Goal: Transaction & Acquisition: Book appointment/travel/reservation

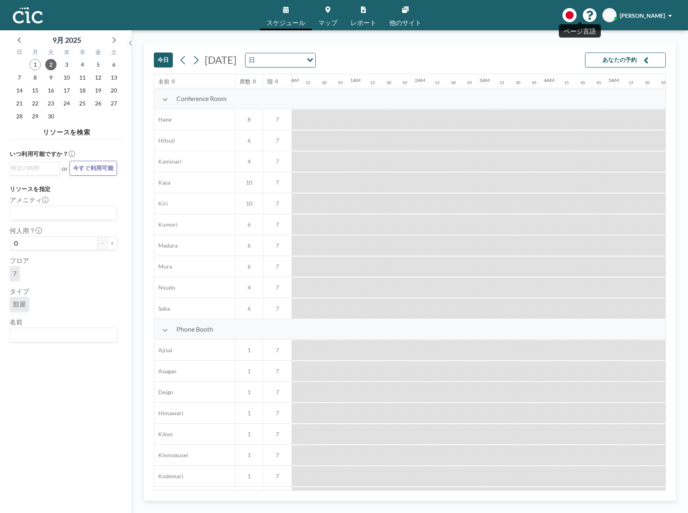
click at [576, 17] on icon at bounding box center [569, 15] width 14 height 14
click at [622, 17] on div at bounding box center [344, 256] width 688 height 513
click at [326, 16] on link "マップ" at bounding box center [328, 15] width 32 height 30
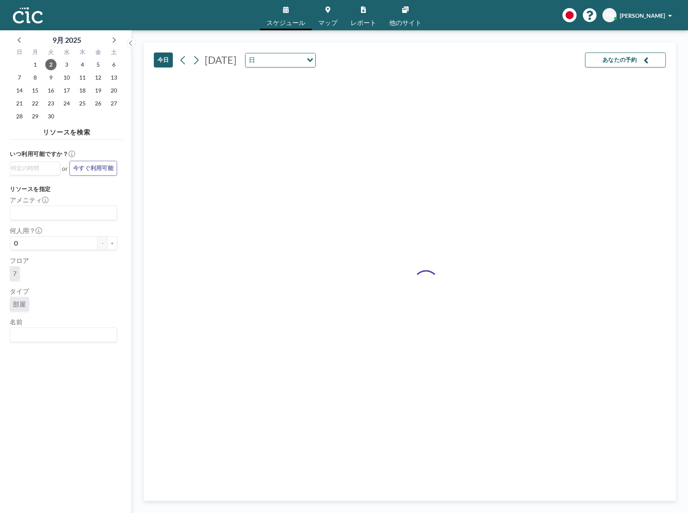
click at [330, 12] on icon at bounding box center [327, 9] width 5 height 6
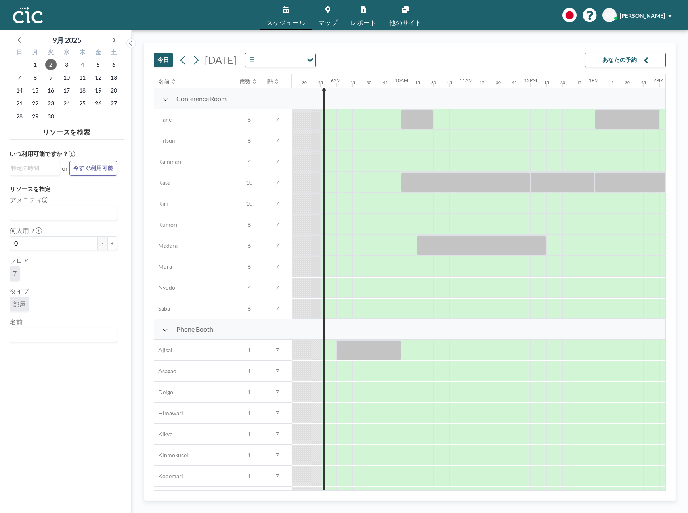
scroll to position [0, 549]
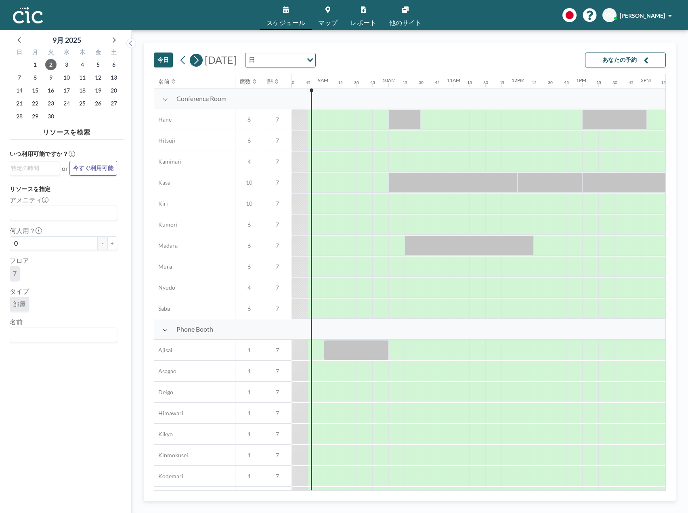
click at [195, 60] on icon at bounding box center [196, 60] width 8 height 12
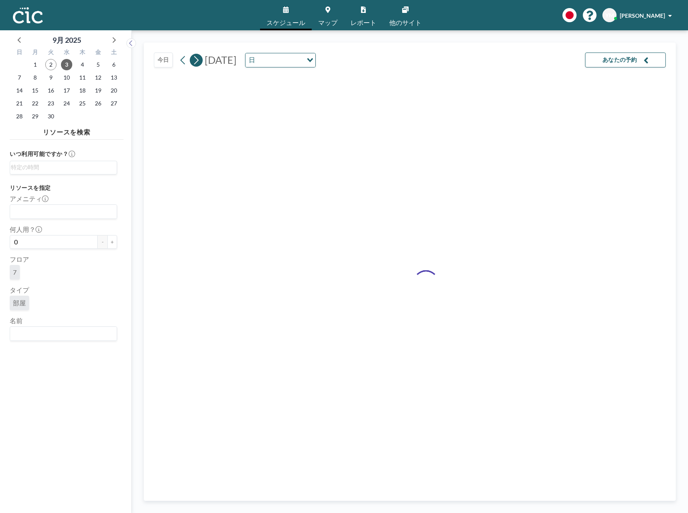
click at [195, 61] on icon at bounding box center [196, 60] width 8 height 12
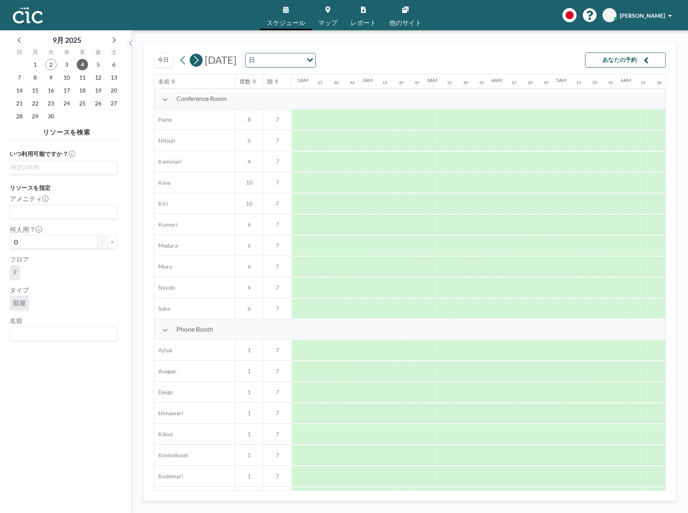
click at [195, 61] on icon at bounding box center [196, 60] width 8 height 12
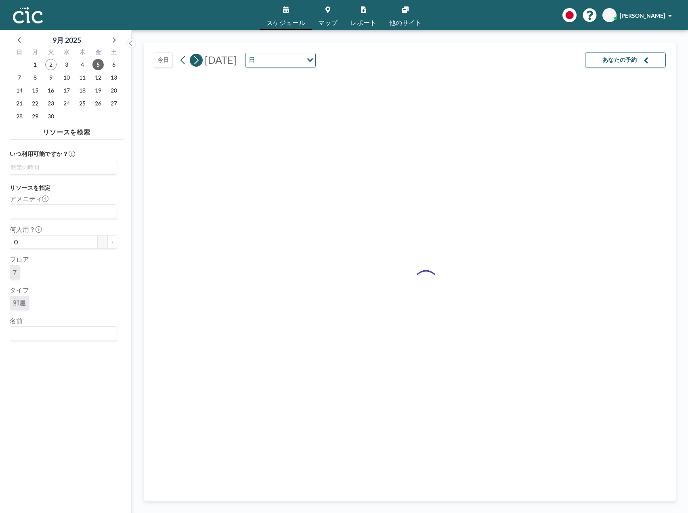
click at [195, 61] on icon at bounding box center [196, 60] width 8 height 12
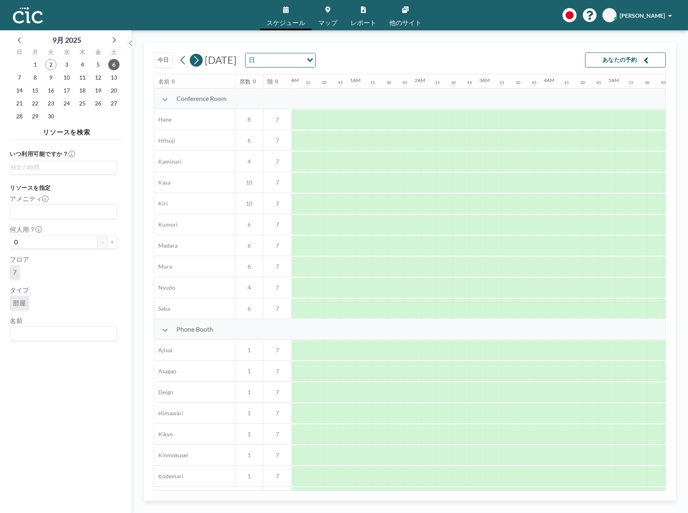
scroll to position [0, 317]
click at [195, 61] on icon at bounding box center [196, 60] width 8 height 12
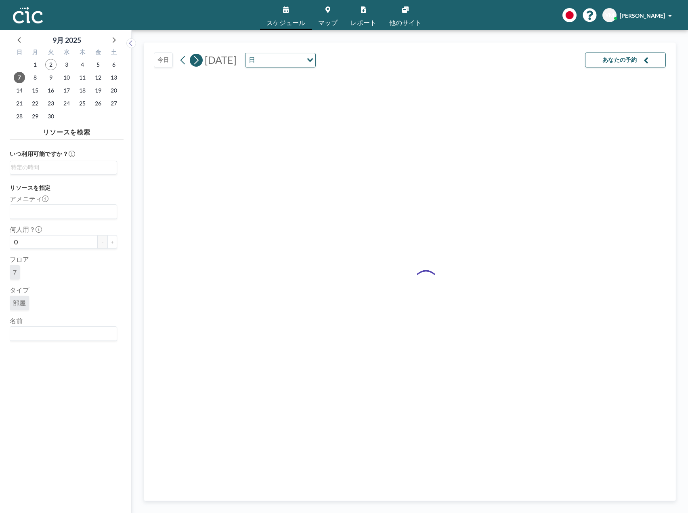
click at [195, 61] on icon at bounding box center [196, 60] width 8 height 12
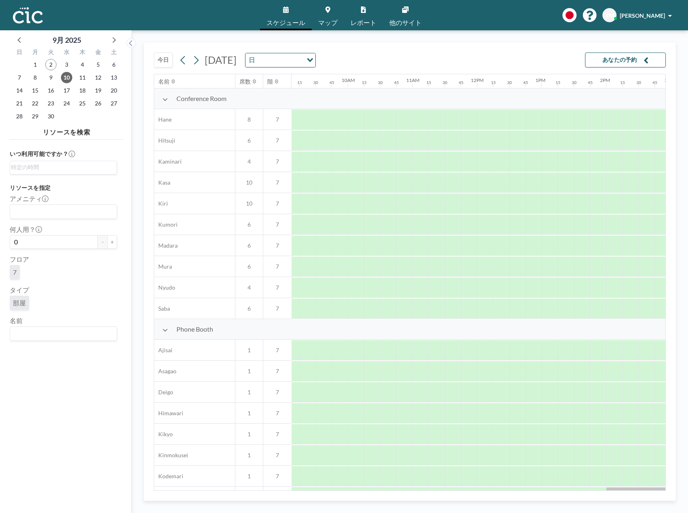
scroll to position [0, 592]
drag, startPoint x: 350, startPoint y: 118, endPoint x: 402, endPoint y: 117, distance: 52.1
click at [402, 117] on div at bounding box center [377, 119] width 65 height 20
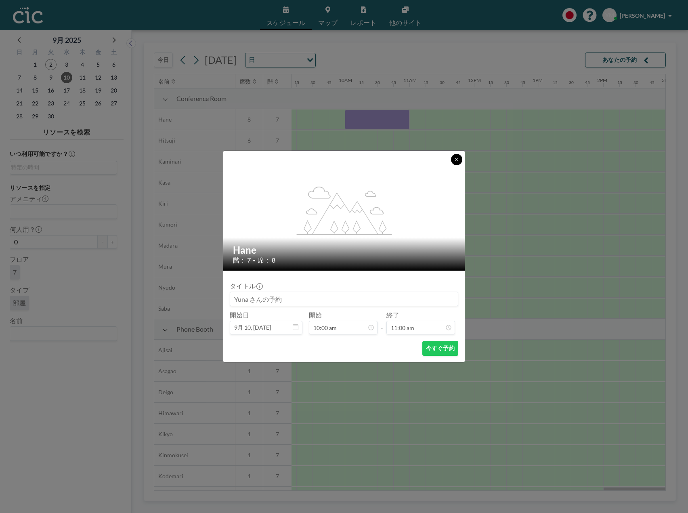
click at [453, 159] on button at bounding box center [456, 159] width 11 height 11
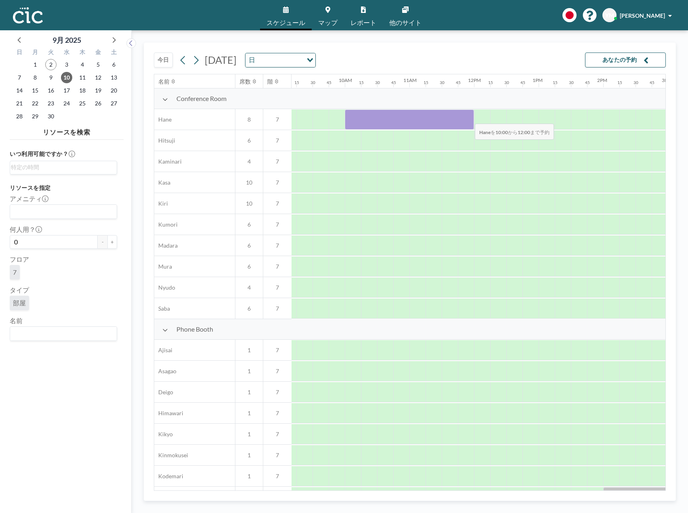
drag, startPoint x: 347, startPoint y: 119, endPoint x: 468, endPoint y: 117, distance: 121.5
click at [468, 117] on div at bounding box center [409, 119] width 129 height 20
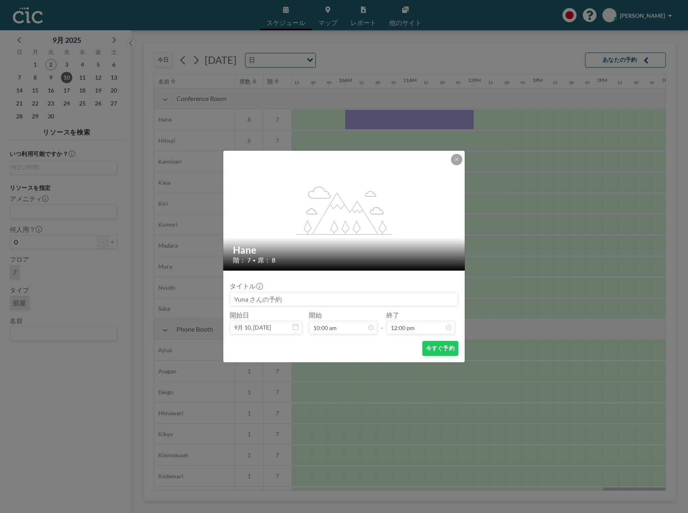
click at [364, 301] on input at bounding box center [344, 299] width 228 height 14
click at [364, 306] on div "タイトル 開始日 9月 10, [DATE] 開始 10:00 am - 終了 12:00 pm" at bounding box center [344, 305] width 228 height 57
click at [439, 350] on button "今すぐ予約" at bounding box center [440, 348] width 36 height 15
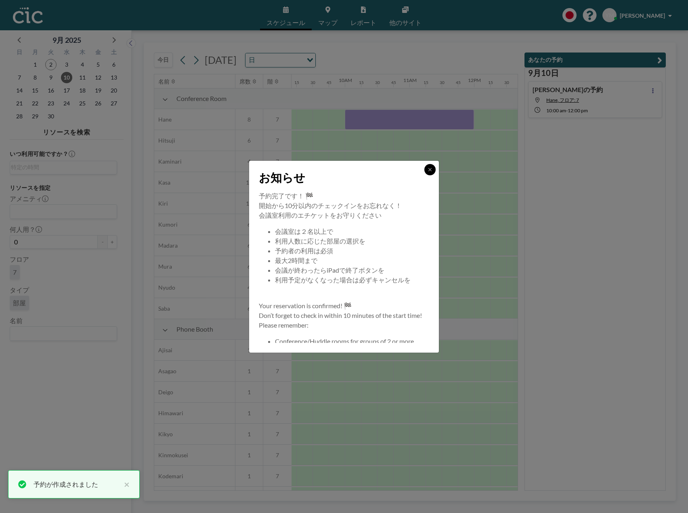
click at [430, 170] on icon at bounding box center [429, 169] width 3 height 3
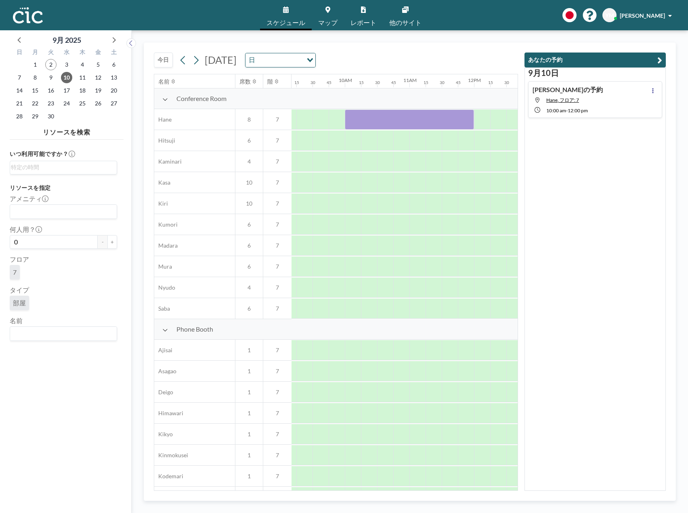
click at [660, 60] on icon "button" at bounding box center [659, 60] width 5 height 10
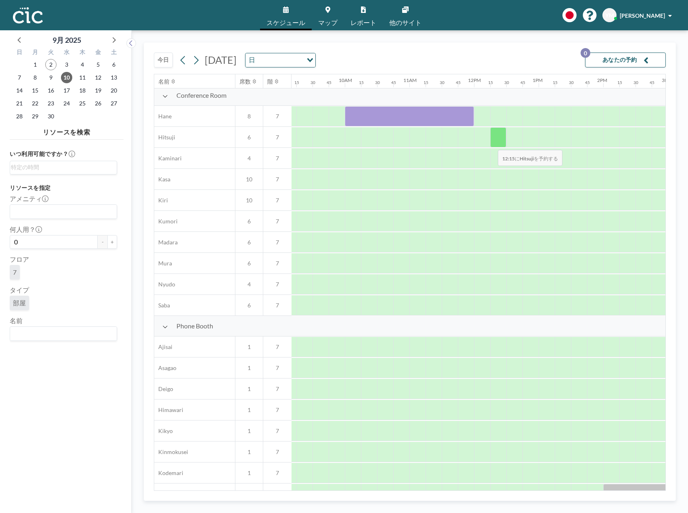
scroll to position [0, 592]
